Goal: Information Seeking & Learning: Learn about a topic

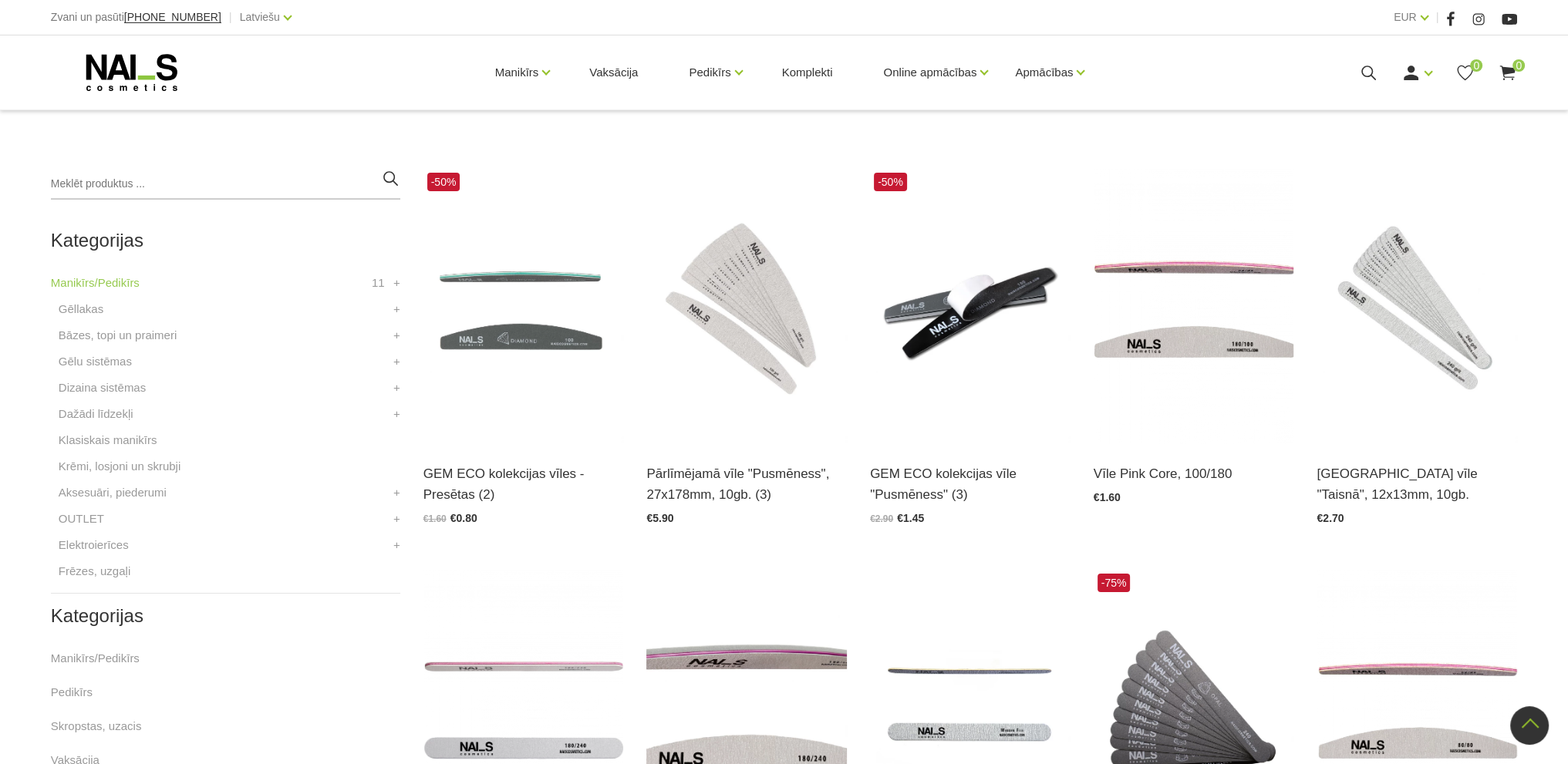
scroll to position [617, 0]
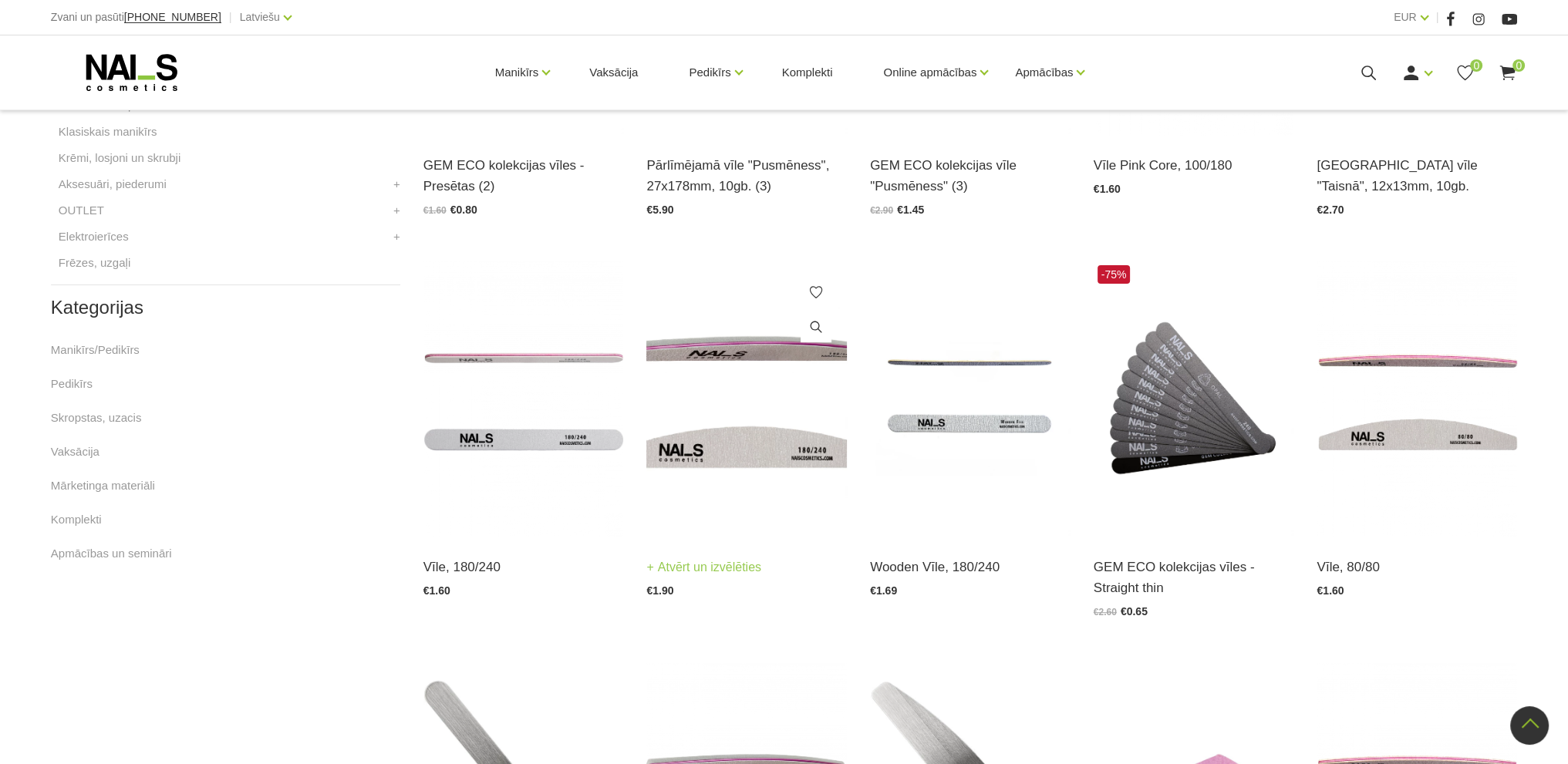
click at [778, 453] on img at bounding box center [747, 399] width 200 height 276
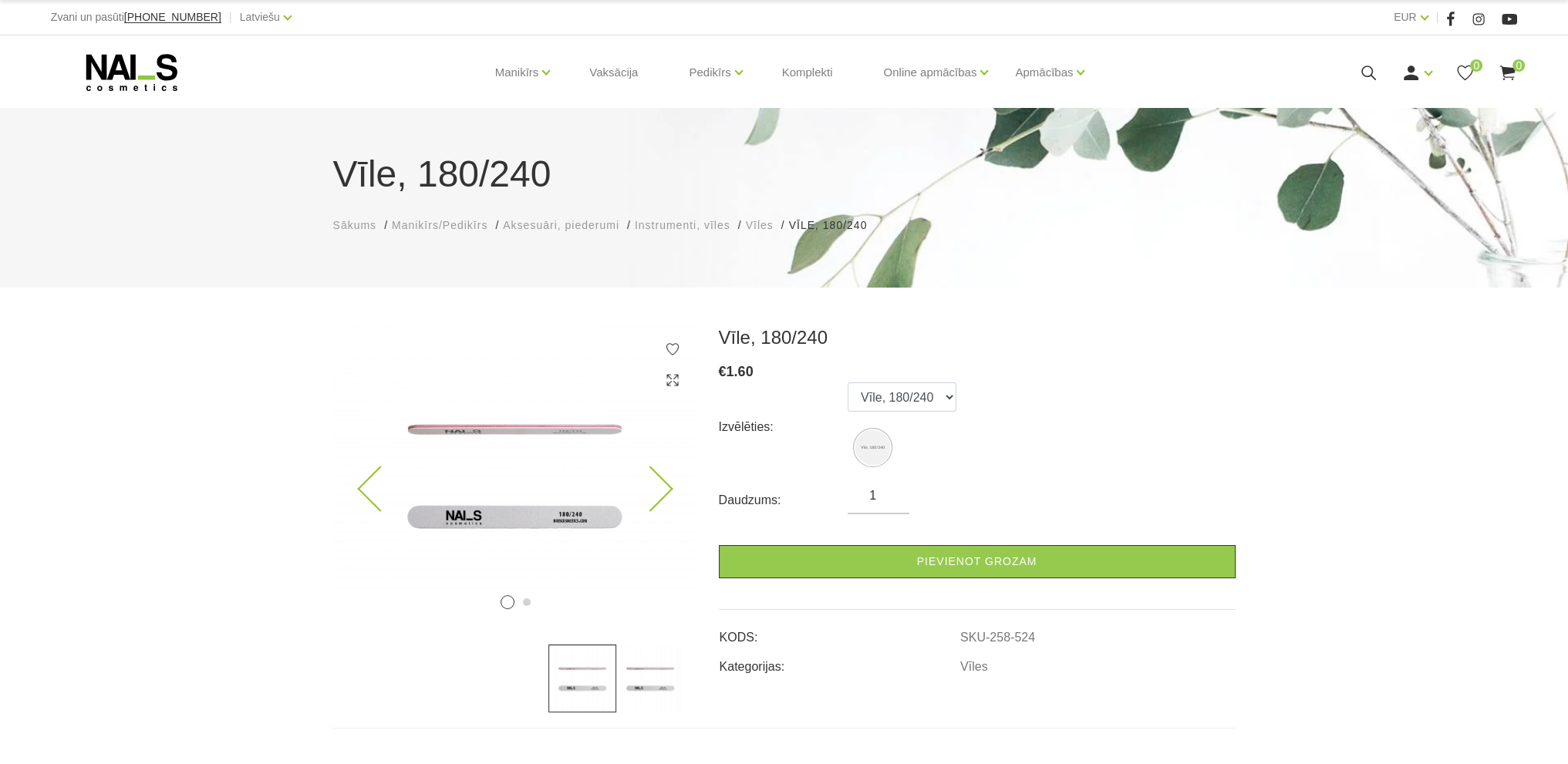
click at [578, 508] on img at bounding box center [515, 474] width 362 height 296
click at [662, 487] on icon at bounding box center [650, 488] width 45 height 45
click at [667, 485] on icon at bounding box center [650, 488] width 45 height 45
click at [671, 489] on img at bounding box center [515, 474] width 362 height 296
click at [629, 465] on img at bounding box center [515, 474] width 362 height 296
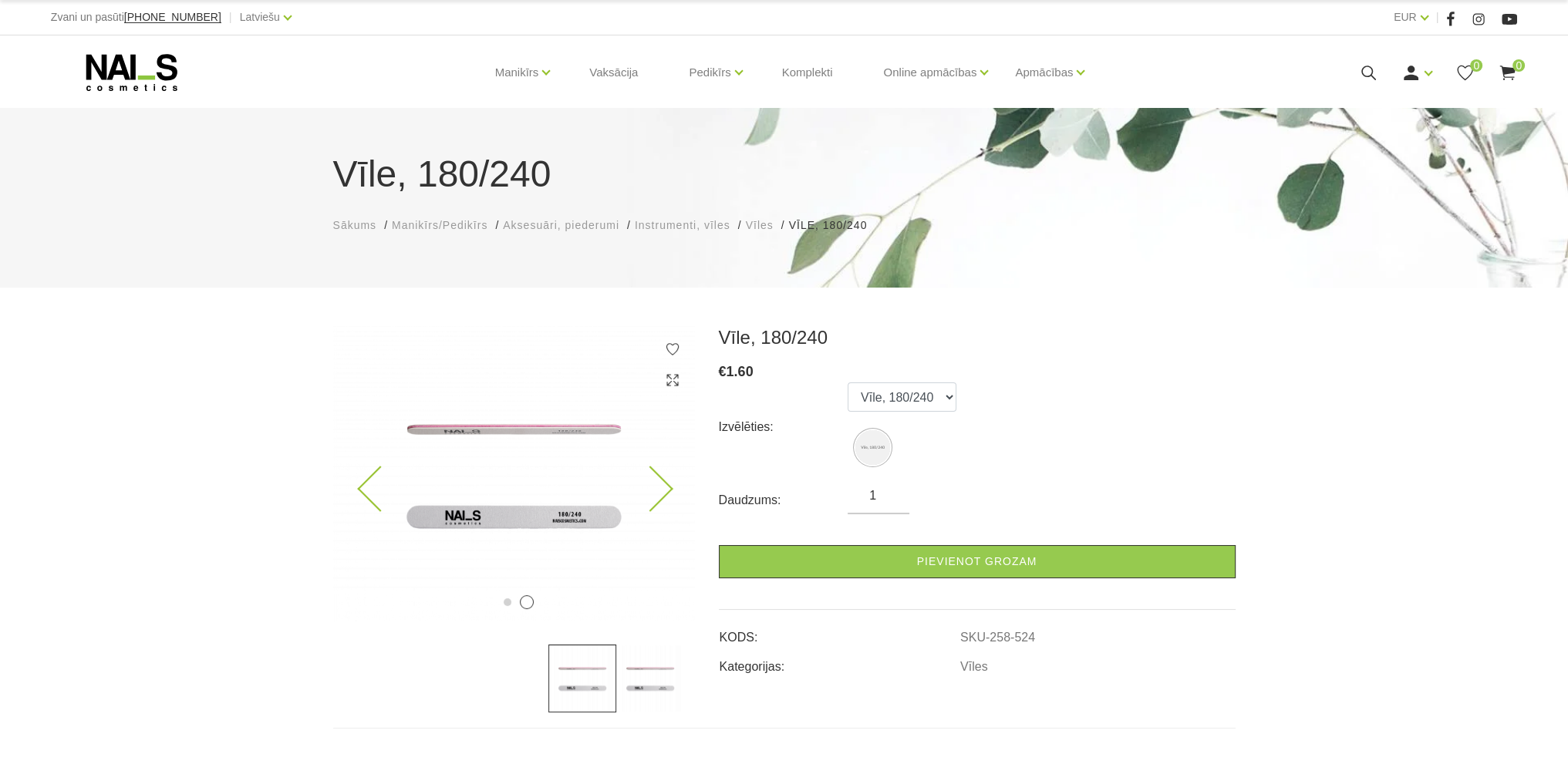
click at [574, 433] on img at bounding box center [514, 474] width 362 height 296
click at [574, 433] on img at bounding box center [515, 474] width 362 height 296
click at [663, 487] on icon at bounding box center [650, 488] width 45 height 45
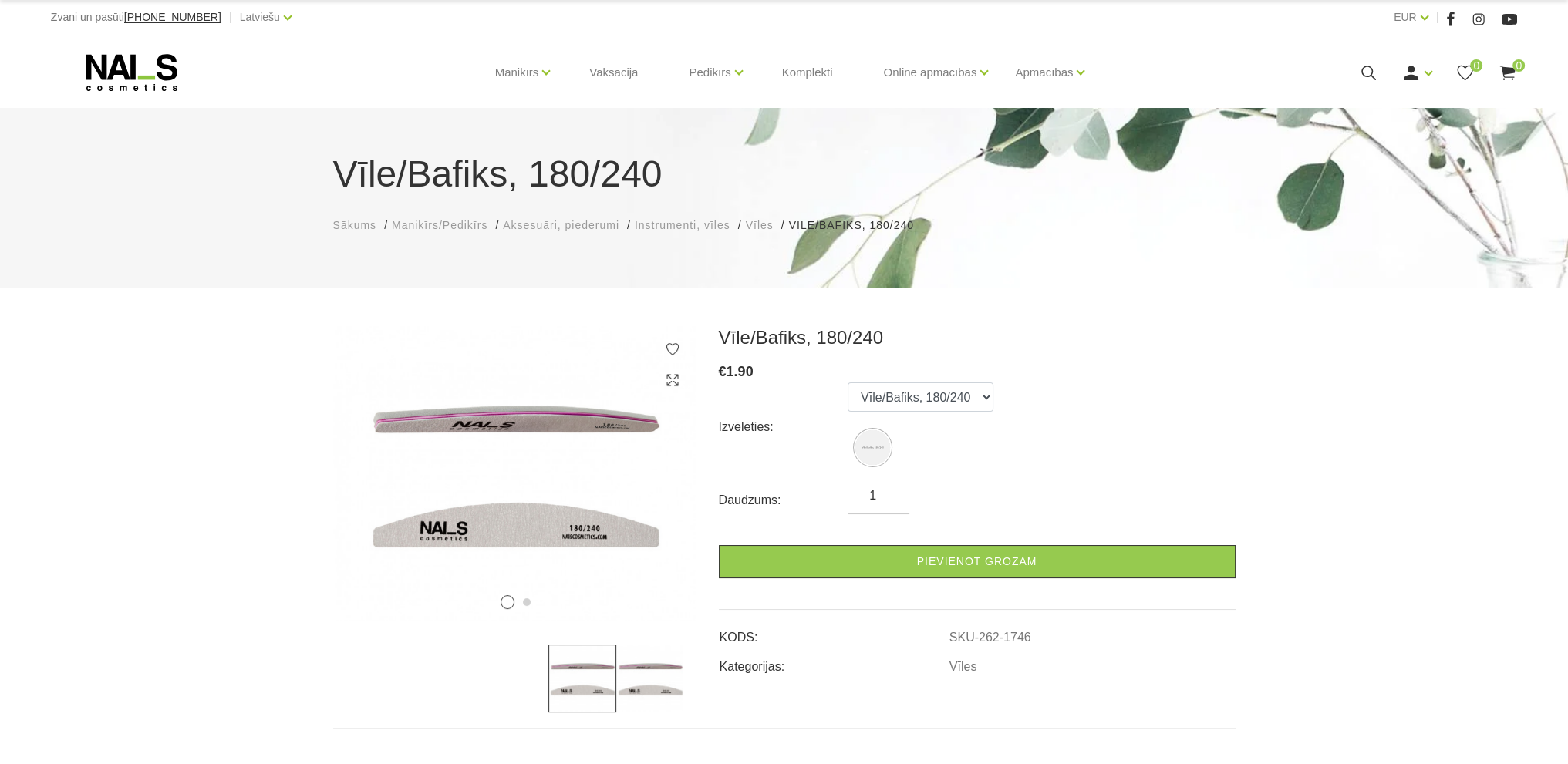
click at [655, 687] on img at bounding box center [651, 678] width 67 height 67
click at [552, 433] on img at bounding box center [515, 474] width 362 height 296
click at [570, 407] on img at bounding box center [515, 474] width 362 height 296
drag, startPoint x: 654, startPoint y: 378, endPoint x: 675, endPoint y: 375, distance: 21.2
click at [654, 377] on img at bounding box center [515, 474] width 362 height 296
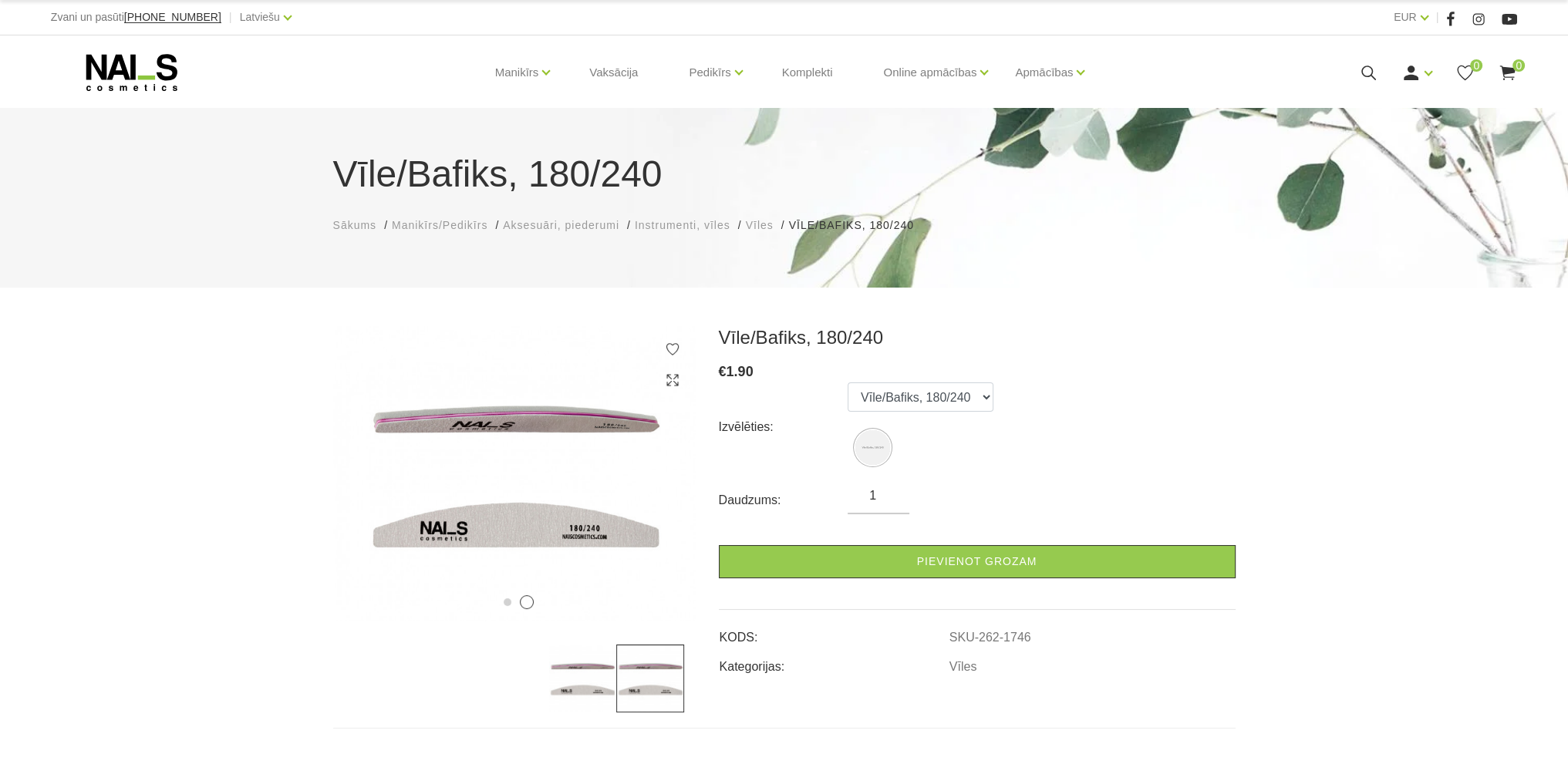
click at [675, 377] on icon at bounding box center [673, 381] width 15 height 15
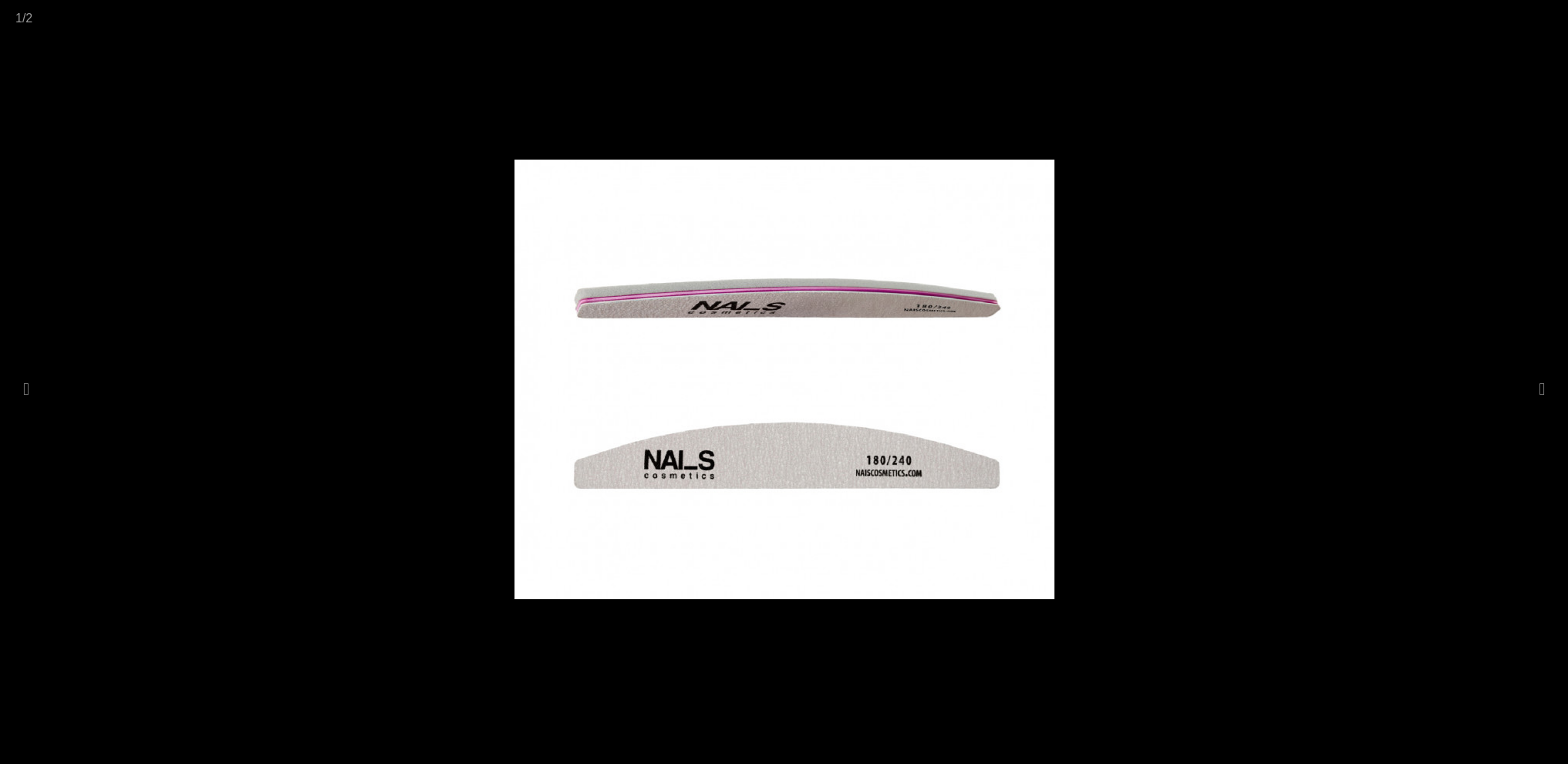
click at [1321, 365] on div at bounding box center [784, 382] width 1568 height 764
